Goal: Task Accomplishment & Management: Manage account settings

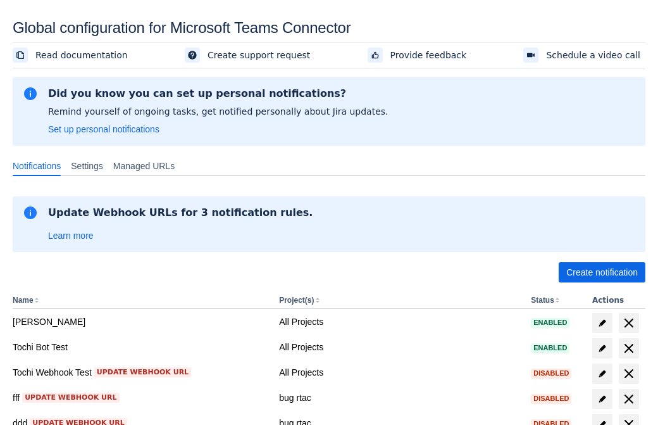
click at [602, 272] on span "Create notification" at bounding box center [603, 272] width 72 height 20
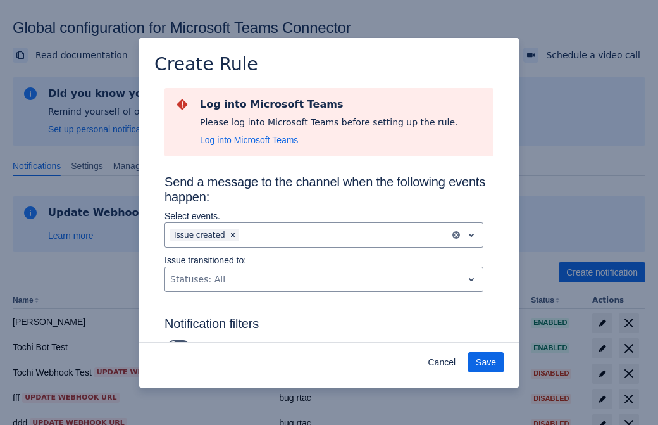
type input "RuleName-635794New Rule (44)"
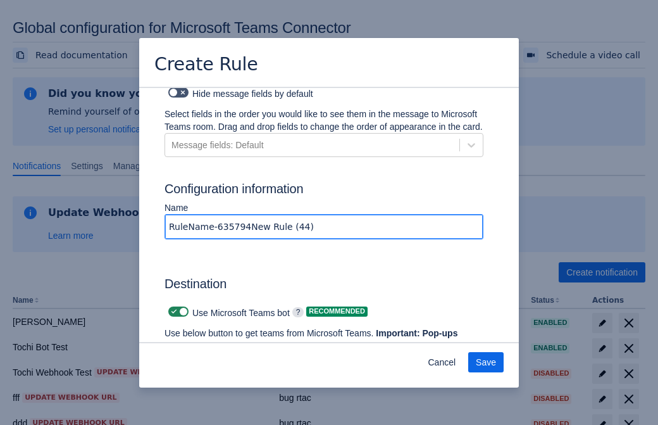
scroll to position [843, 0]
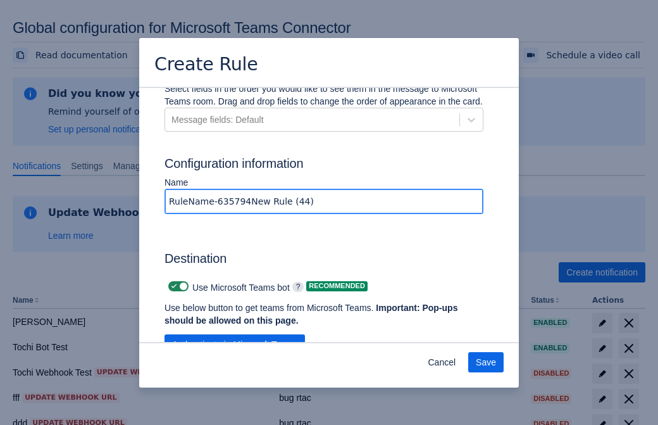
click at [235, 334] on span "Authenticate in Microsoft Teams" at bounding box center [234, 344] width 125 height 20
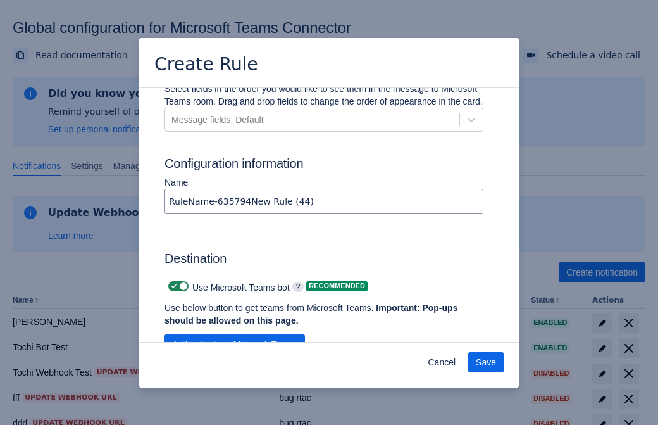
scroll to position [0, 0]
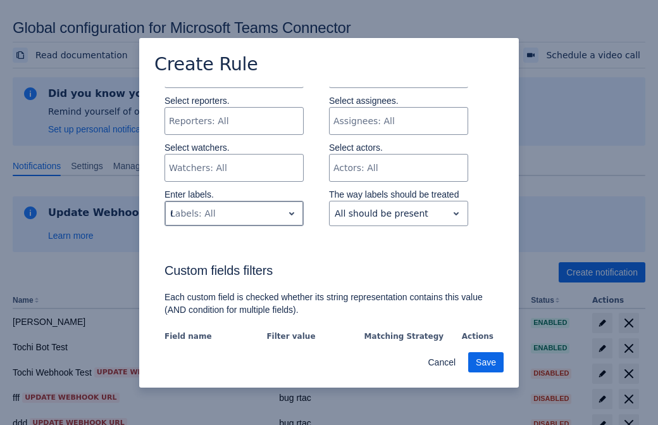
type input "635794_label"
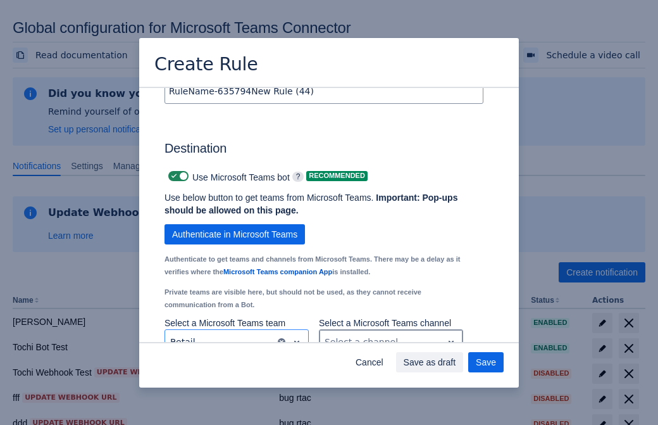
click at [391, 334] on div "Scrollable content" at bounding box center [381, 341] width 113 height 15
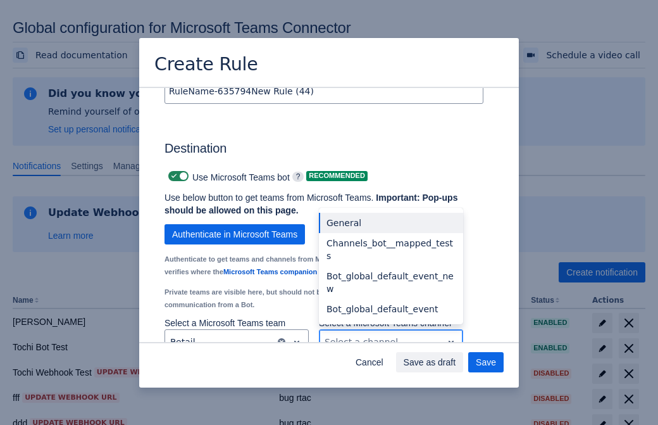
click at [391, 299] on div "Bot_global_default_event" at bounding box center [391, 309] width 144 height 20
click at [456, 362] on span "Save as draft" at bounding box center [430, 362] width 53 height 20
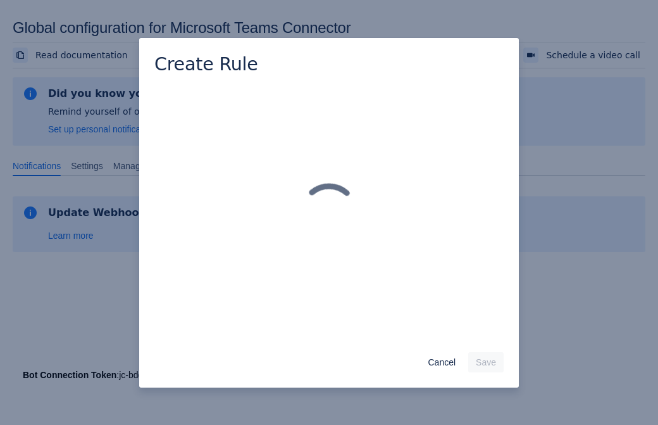
scroll to position [0, 0]
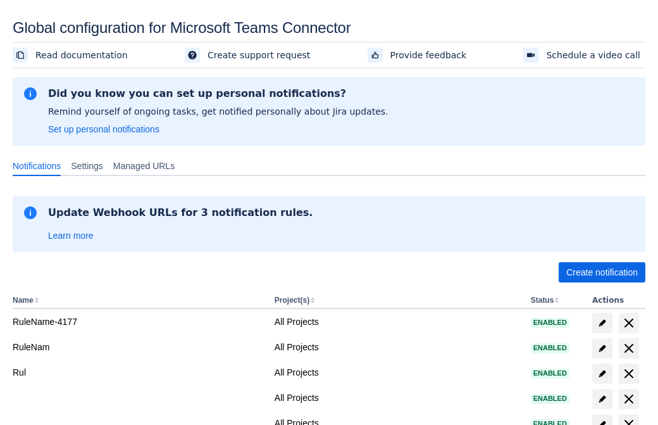
scroll to position [242, 0]
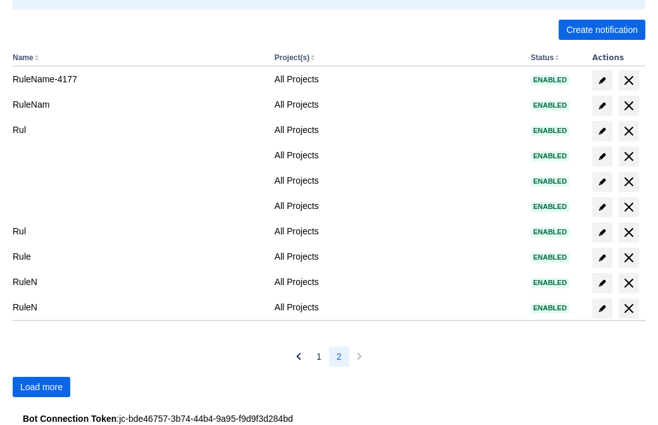
click at [41, 387] on span "Load more" at bounding box center [41, 387] width 42 height 20
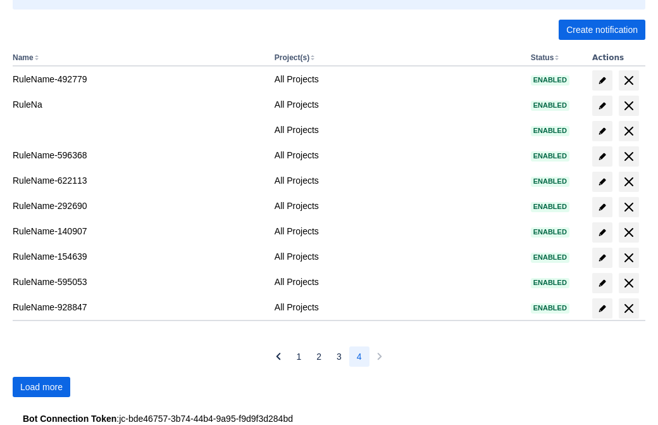
click at [41, 387] on span "Load more" at bounding box center [41, 387] width 42 height 20
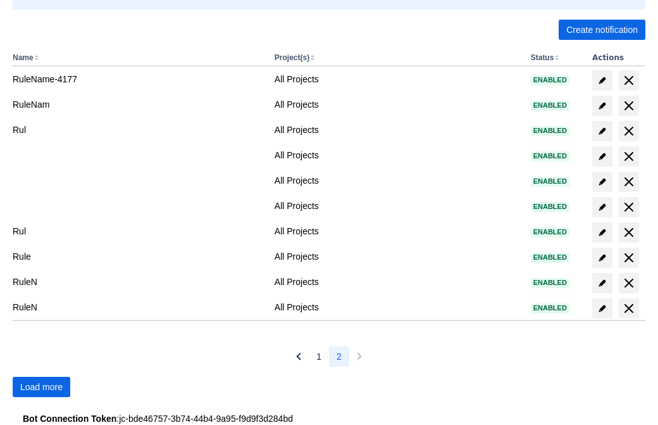
click at [41, 387] on span "Load more" at bounding box center [41, 387] width 42 height 20
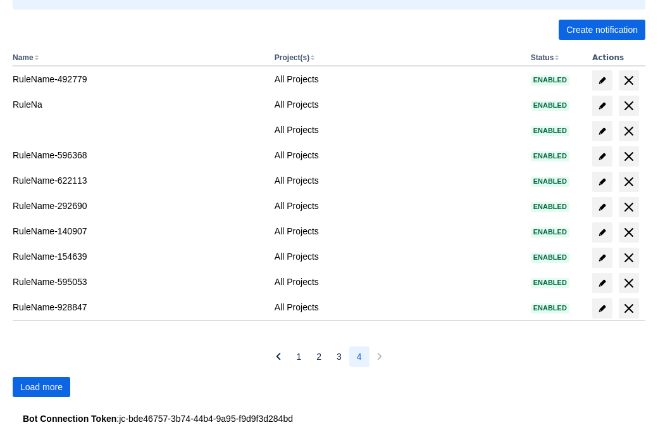
click at [41, 387] on span "Load more" at bounding box center [41, 387] width 42 height 20
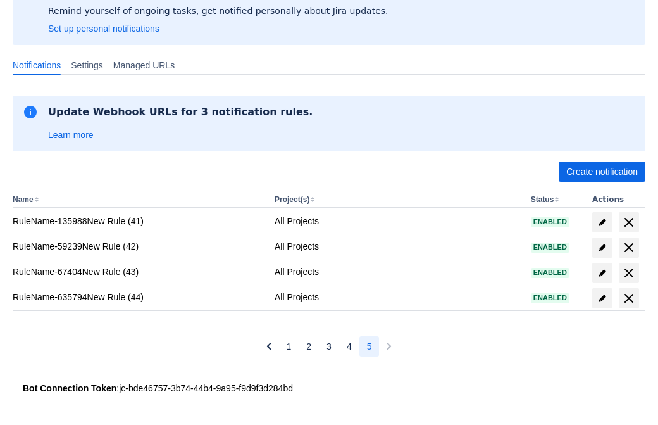
click at [629, 298] on span "delete" at bounding box center [629, 298] width 15 height 15
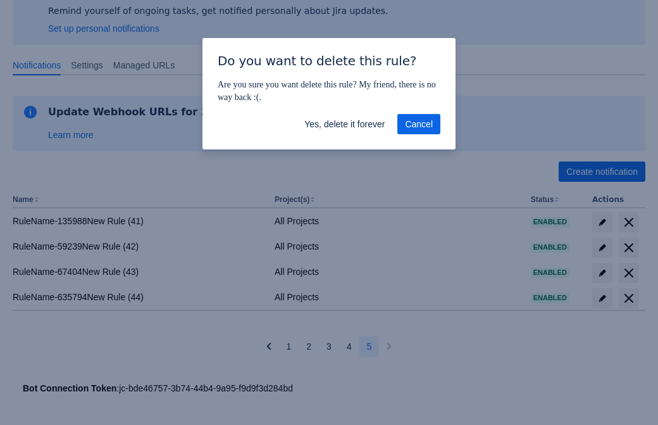
click at [344, 124] on span "Yes, delete it forever" at bounding box center [344, 124] width 80 height 20
